Goal: Task Accomplishment & Management: Use online tool/utility

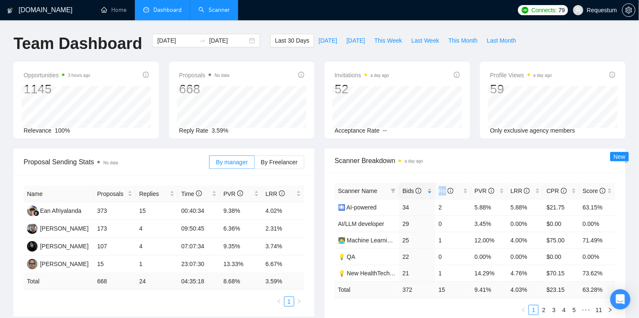
click at [208, 9] on link "Scanner" at bounding box center [214, 9] width 31 height 7
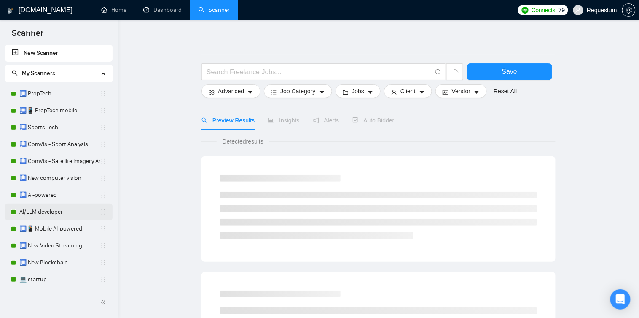
click at [59, 209] on link "AI/LLM developer" at bounding box center [59, 211] width 81 height 17
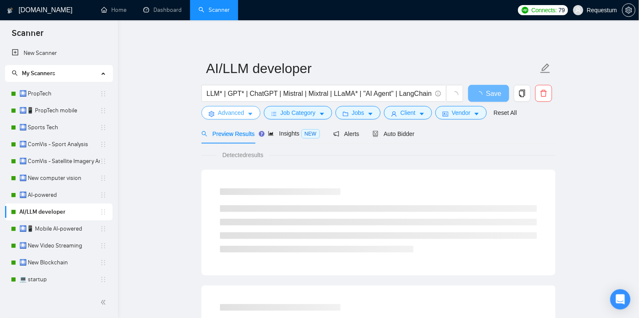
click at [255, 115] on button "Advanced" at bounding box center [231, 112] width 59 height 13
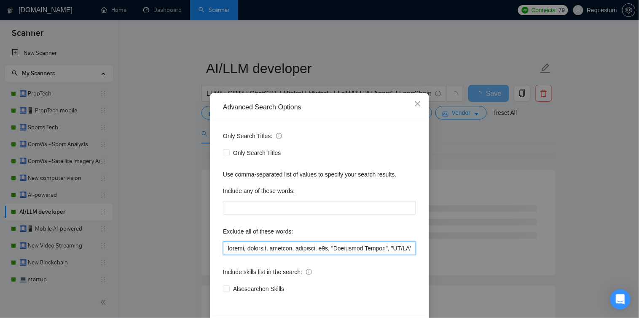
click at [224, 250] on input "text" at bounding box center [319, 247] width 193 height 13
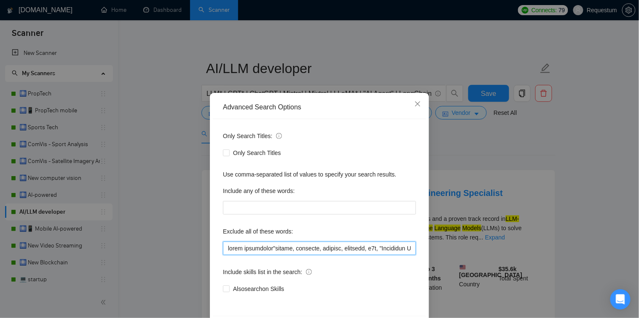
drag, startPoint x: 309, startPoint y: 249, endPoint x: 161, endPoint y: 245, distance: 147.7
click at [161, 245] on div "Advanced Search Options Only Search Titles: Only Search Titles Use comma-separa…" at bounding box center [319, 159] width 639 height 318
click at [218, 247] on div "Only Search Titles: Only Search Titles Use comma-separated list of values to sp…" at bounding box center [319, 217] width 213 height 197
click at [224, 246] on input "text" at bounding box center [319, 247] width 193 height 13
click at [276, 250] on input "text" at bounding box center [319, 247] width 193 height 13
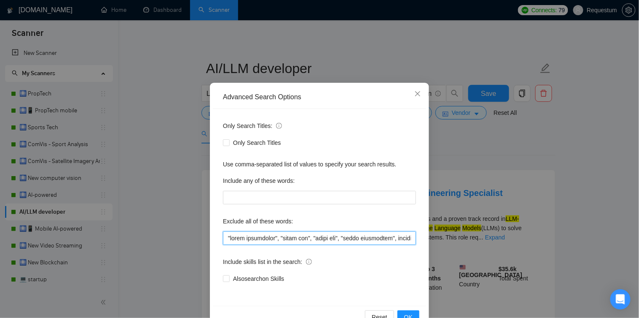
scroll to position [32, 0]
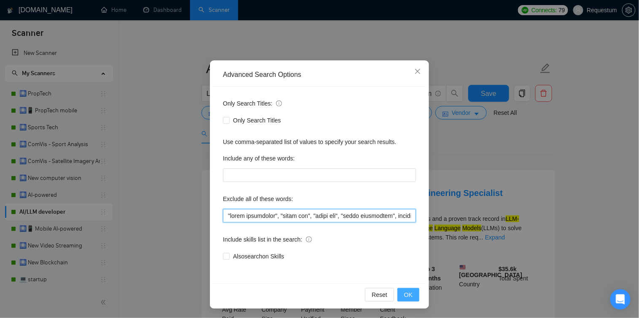
type input ""video generation", "video gen", "image gen", "image generation", shader, airta…"
click at [404, 288] on button "OK" at bounding box center [409, 294] width 22 height 13
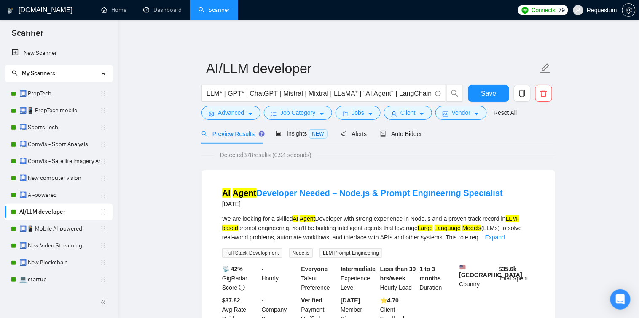
scroll to position [0, 0]
drag, startPoint x: 471, startPoint y: 90, endPoint x: 450, endPoint y: 149, distance: 63.0
click at [472, 90] on button "Save" at bounding box center [489, 93] width 41 height 17
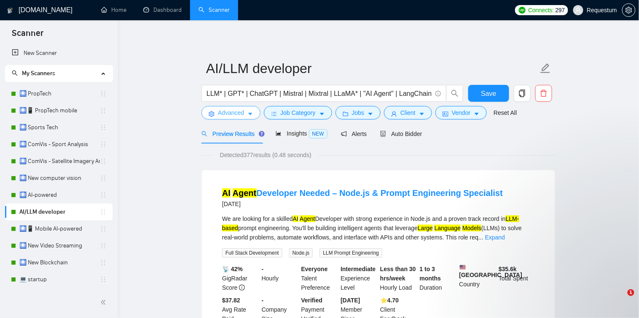
click at [254, 108] on button "Advanced" at bounding box center [231, 112] width 59 height 13
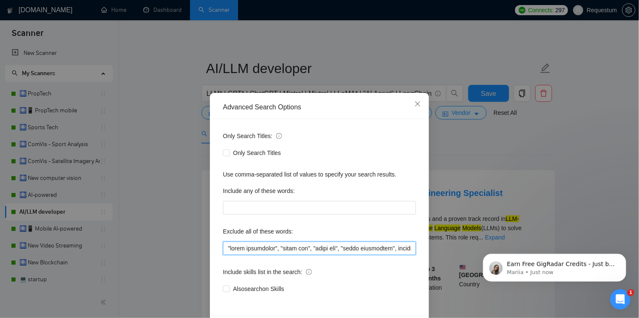
drag, startPoint x: 302, startPoint y: 248, endPoint x: 187, endPoint y: 249, distance: 114.7
click at [187, 249] on div "Advanced Search Options Only Search Titles: Only Search Titles Use comma-separa…" at bounding box center [319, 159] width 639 height 318
click at [243, 245] on input "text" at bounding box center [319, 247] width 193 height 13
click at [417, 107] on span "Close" at bounding box center [418, 104] width 23 height 23
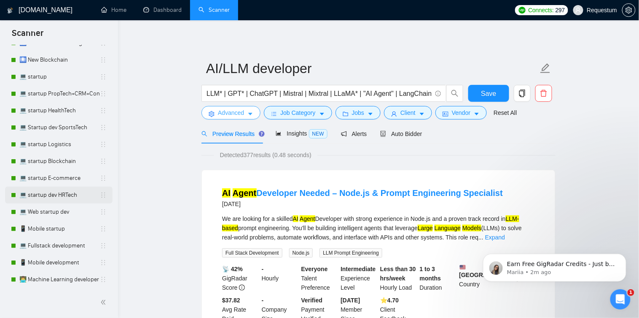
scroll to position [219, 0]
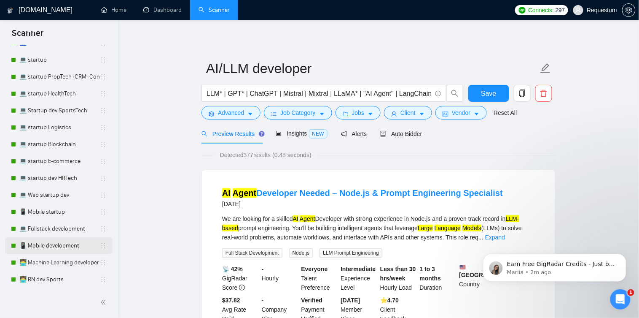
click at [59, 248] on link "📱 Mobile development" at bounding box center [59, 245] width 81 height 17
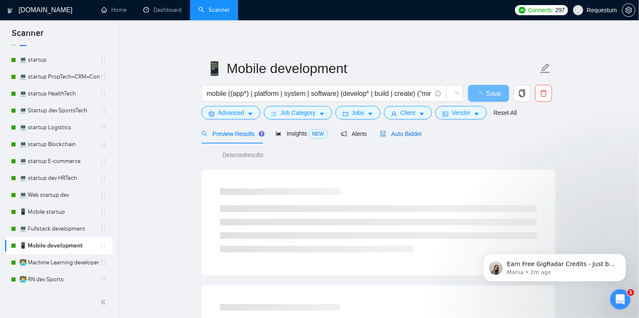
click at [413, 135] on span "Auto Bidder" at bounding box center [401, 133] width 42 height 7
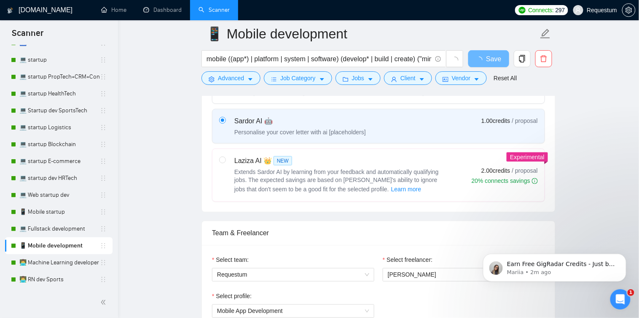
scroll to position [308, 0]
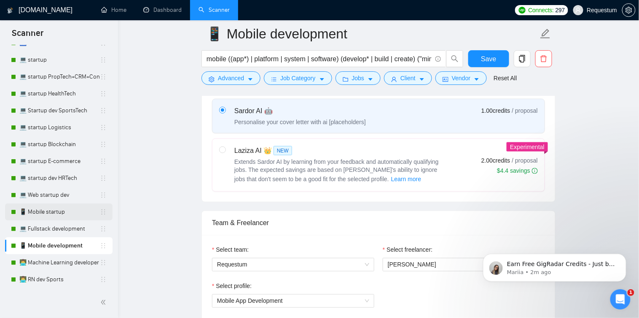
click at [30, 213] on link "📱 Mobile startup" at bounding box center [59, 211] width 81 height 17
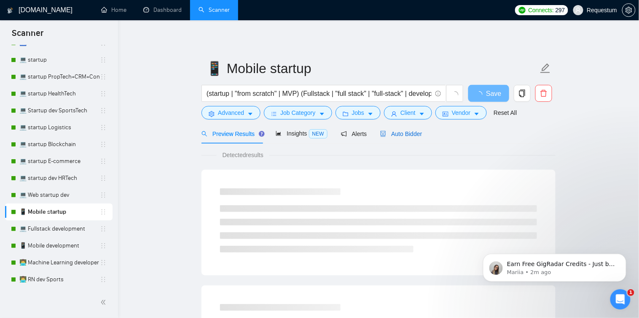
click at [418, 131] on span "Auto Bidder" at bounding box center [401, 133] width 42 height 7
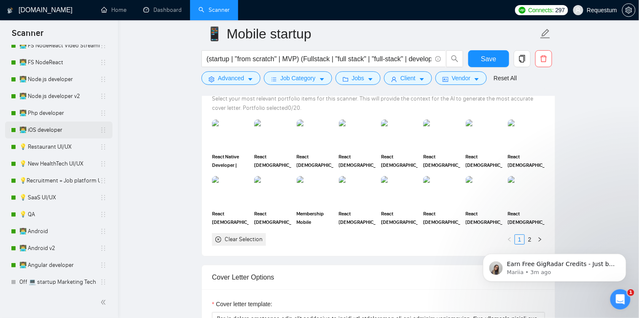
scroll to position [671, 0]
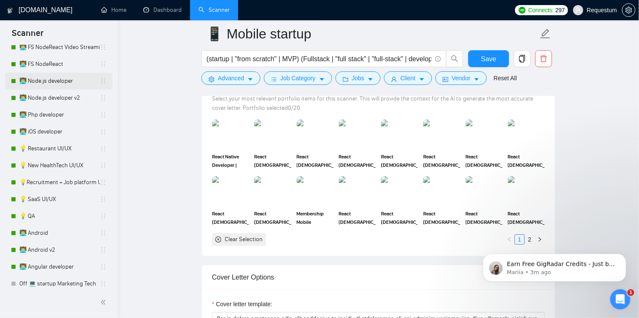
click at [60, 86] on link "👨‍💻 Node.js developer" at bounding box center [59, 81] width 81 height 17
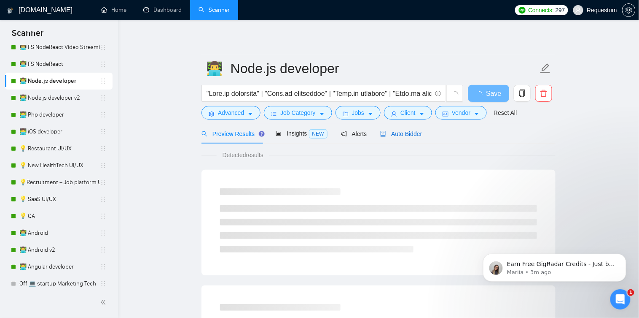
click at [393, 135] on span "Auto Bidder" at bounding box center [401, 133] width 42 height 7
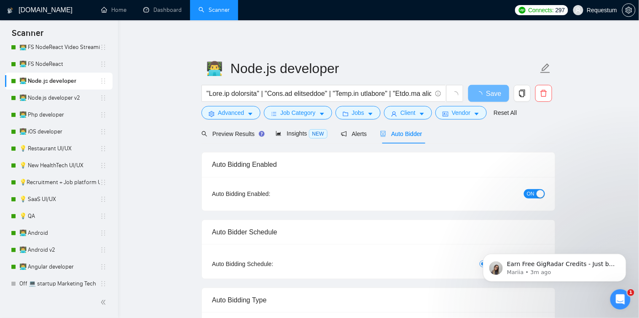
checkbox input "true"
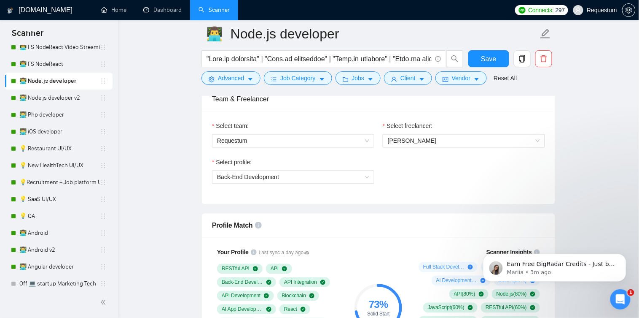
scroll to position [555, 0]
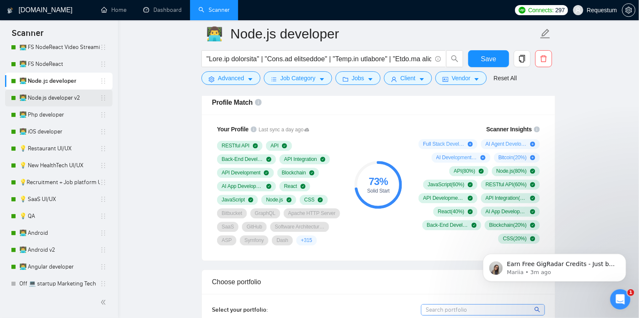
click at [65, 101] on link "👨‍💻 Node.js developer v2" at bounding box center [59, 97] width 81 height 17
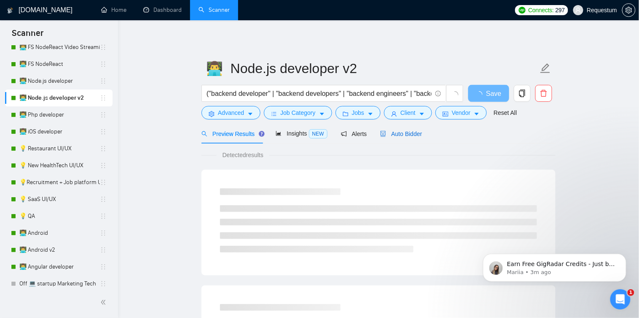
click at [392, 130] on span "Auto Bidder" at bounding box center [401, 133] width 42 height 7
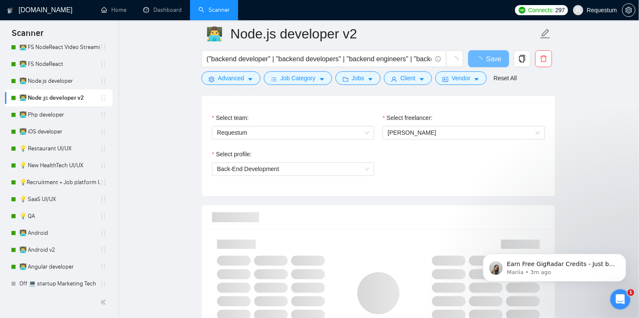
scroll to position [442, 0]
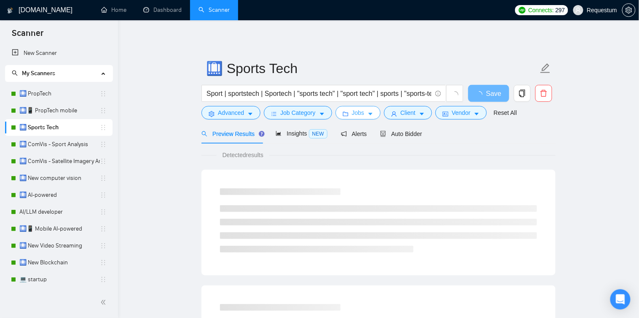
click at [345, 116] on icon "folder" at bounding box center [345, 114] width 5 height 4
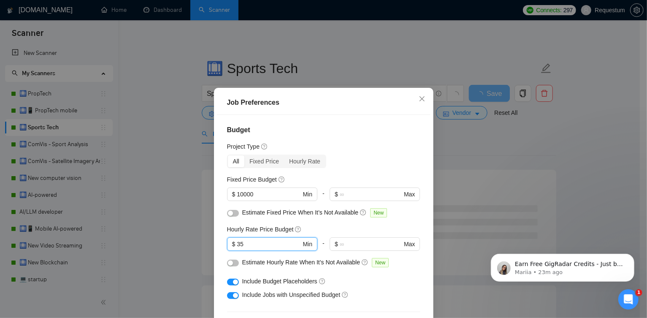
drag, startPoint x: 250, startPoint y: 245, endPoint x: 214, endPoint y: 245, distance: 35.9
click at [217, 245] on div "Budget Project Type All Fixed Price Hourly Rate Fixed Price Budget $ 10000 Min …" at bounding box center [323, 226] width 213 height 222
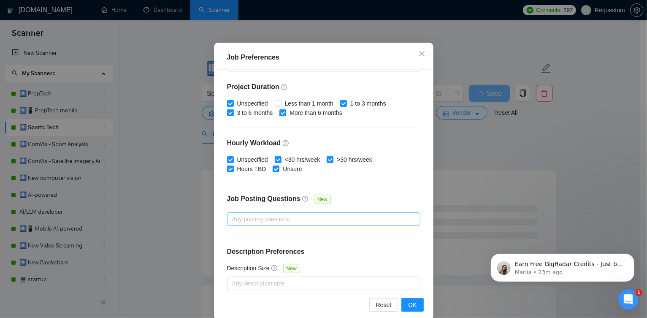
scroll to position [252, 0]
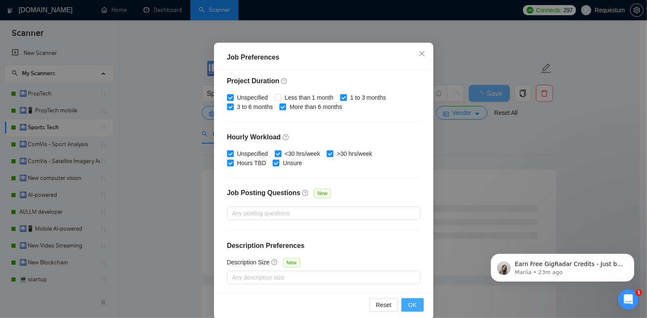
type input "40"
click at [414, 307] on button "OK" at bounding box center [412, 304] width 22 height 13
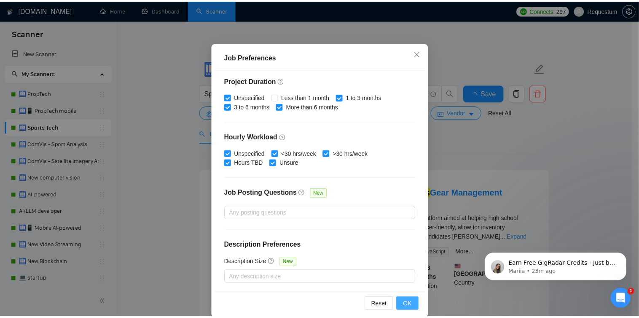
scroll to position [19, 0]
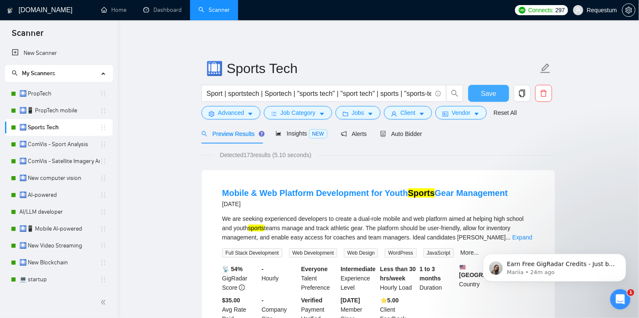
click at [494, 94] on span "Save" at bounding box center [488, 93] width 15 height 11
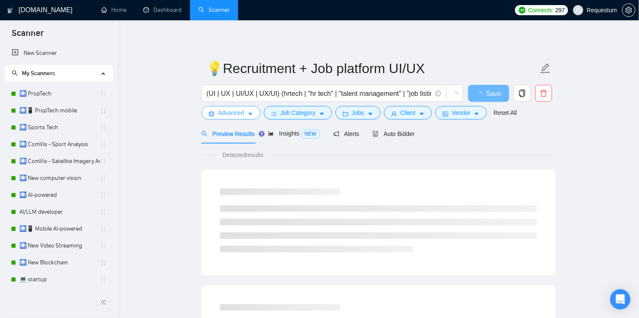
click at [244, 116] on span "Advanced" at bounding box center [231, 112] width 26 height 9
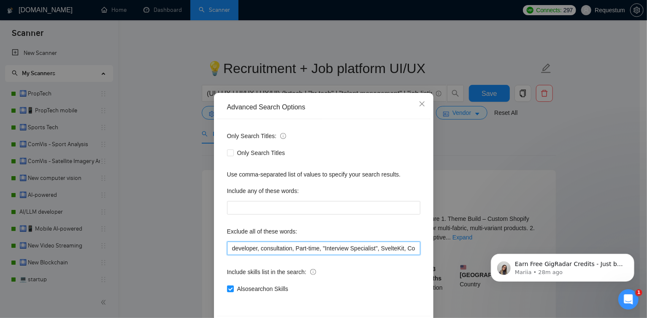
click at [230, 246] on input "developer, consultation, Part-time, "Interview Specialist", SvelteKit, Coaching…" at bounding box center [323, 247] width 193 height 13
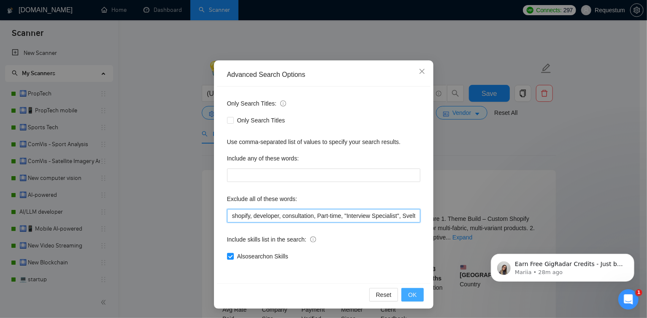
type input "shopify, developer, consultation, Part-time, "Interview Specialist", SvelteKit,…"
click at [409, 291] on span "OK" at bounding box center [412, 294] width 8 height 9
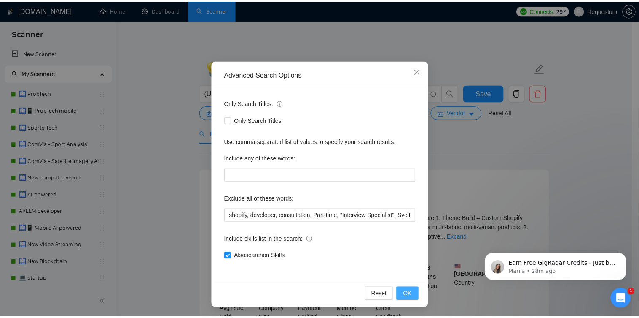
scroll to position [0, 0]
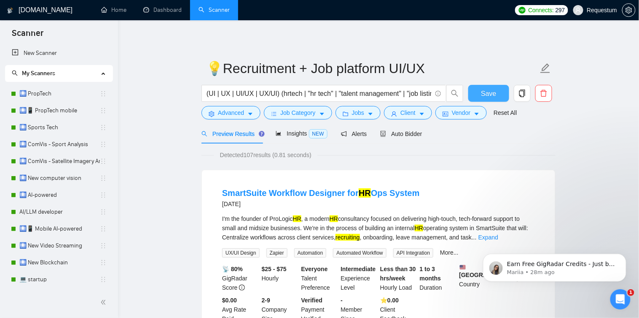
click at [486, 100] on button "Save" at bounding box center [489, 93] width 41 height 17
